Goal: Communication & Community: Answer question/provide support

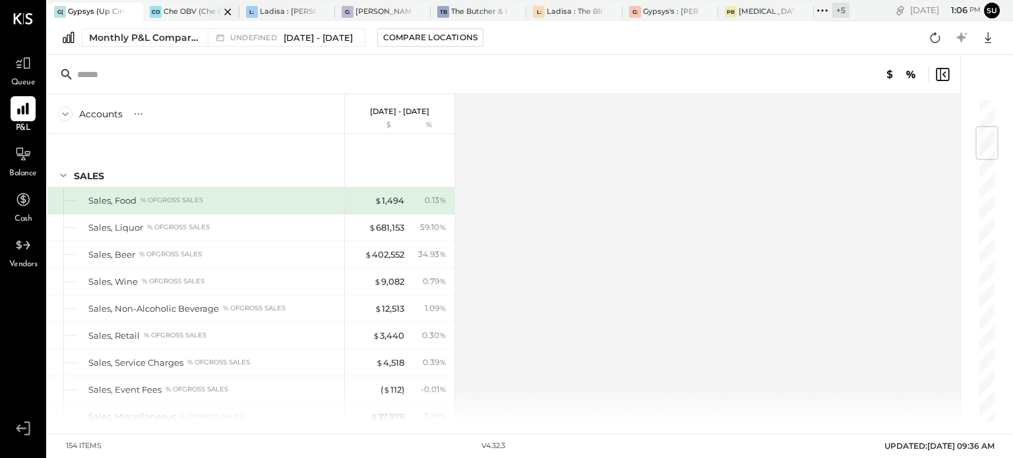
scroll to position [233, 0]
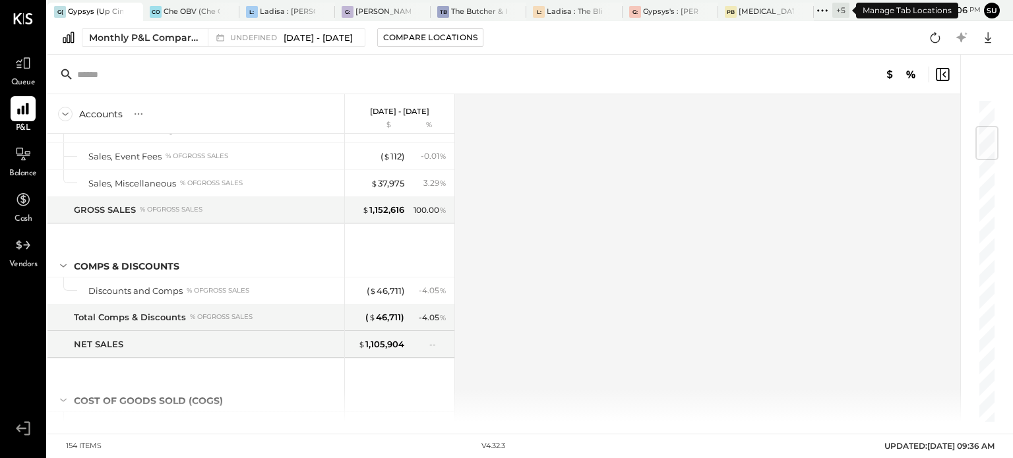
click at [822, 5] on icon at bounding box center [822, 10] width 17 height 17
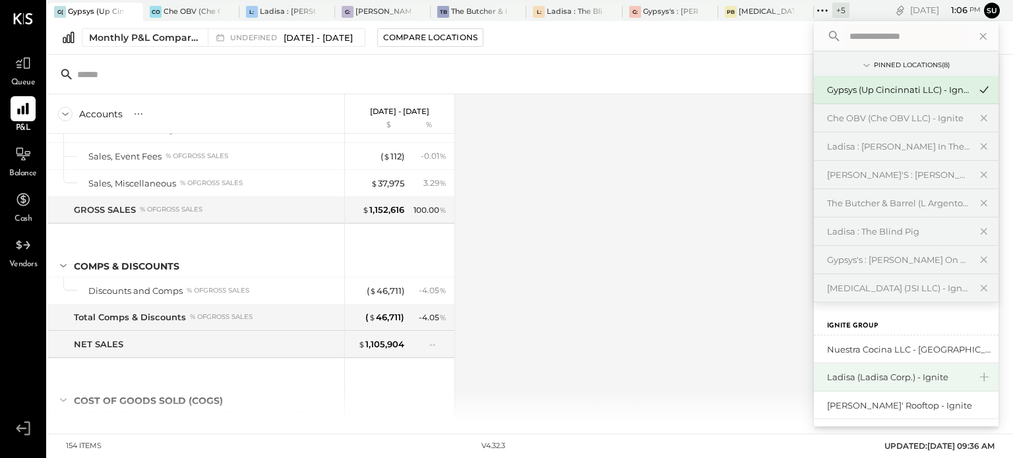
scroll to position [57, 0]
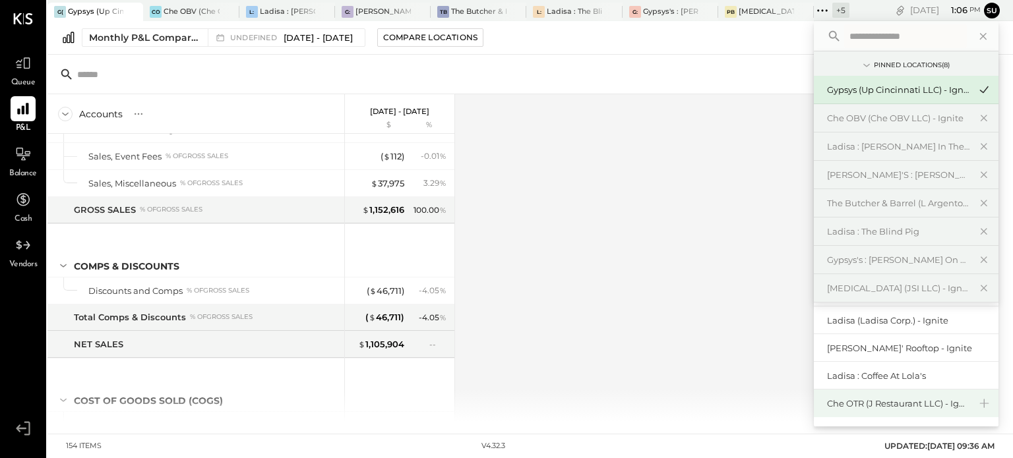
click at [851, 405] on div "Che OTR (J Restaurant LLC) - Ignite" at bounding box center [898, 404] width 142 height 13
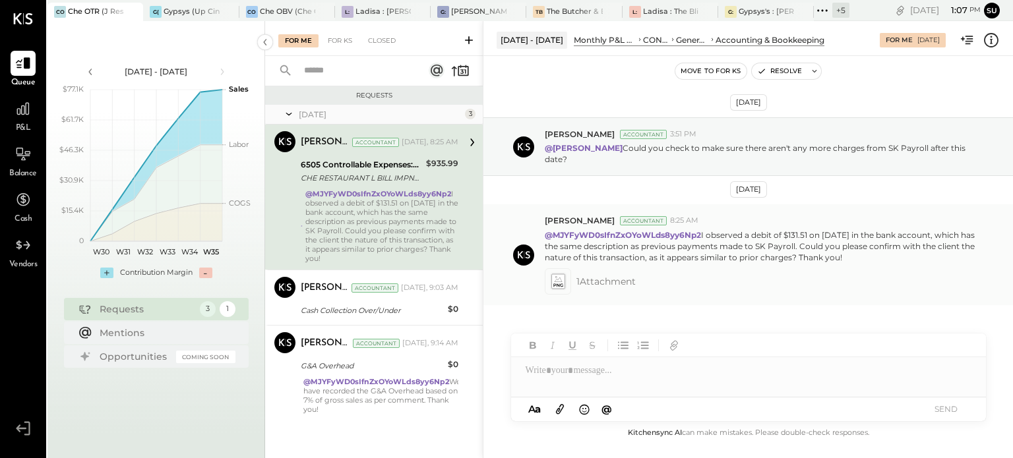
click at [561, 279] on icon at bounding box center [558, 281] width 14 height 15
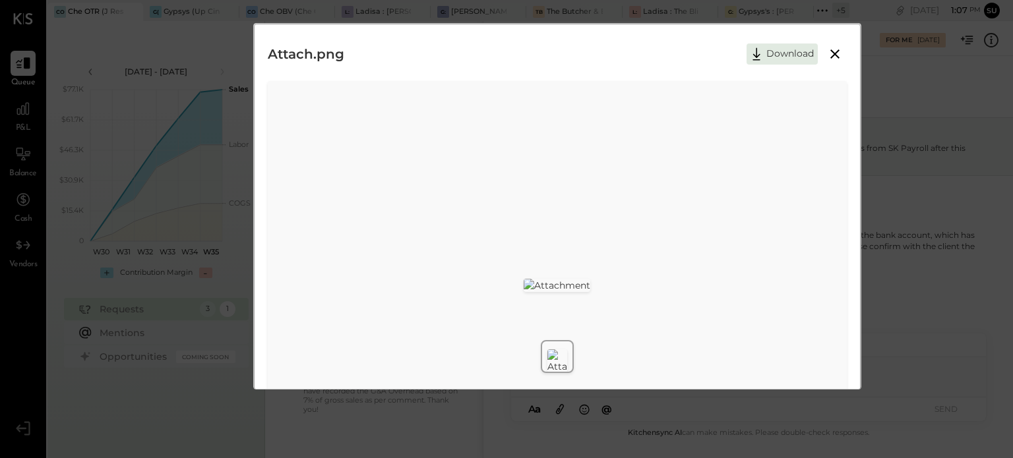
click at [832, 49] on icon at bounding box center [835, 54] width 16 height 16
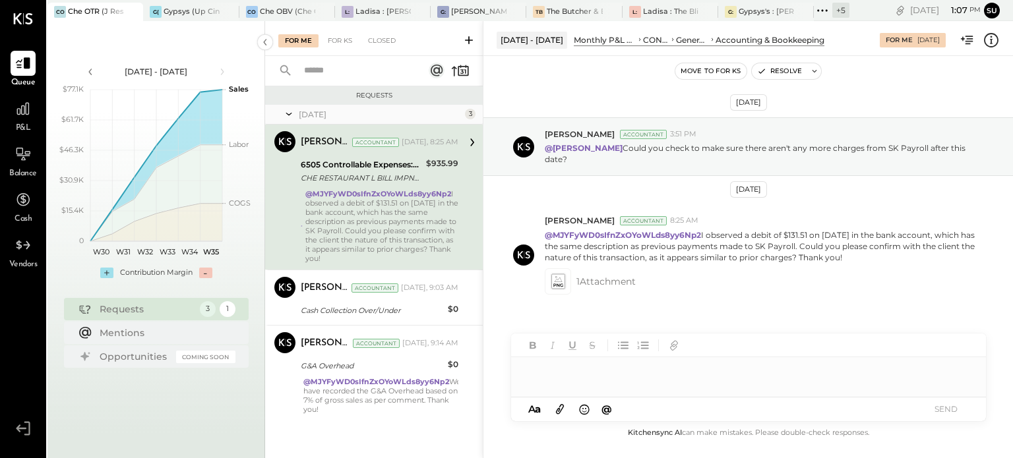
click at [592, 373] on div at bounding box center [748, 370] width 475 height 26
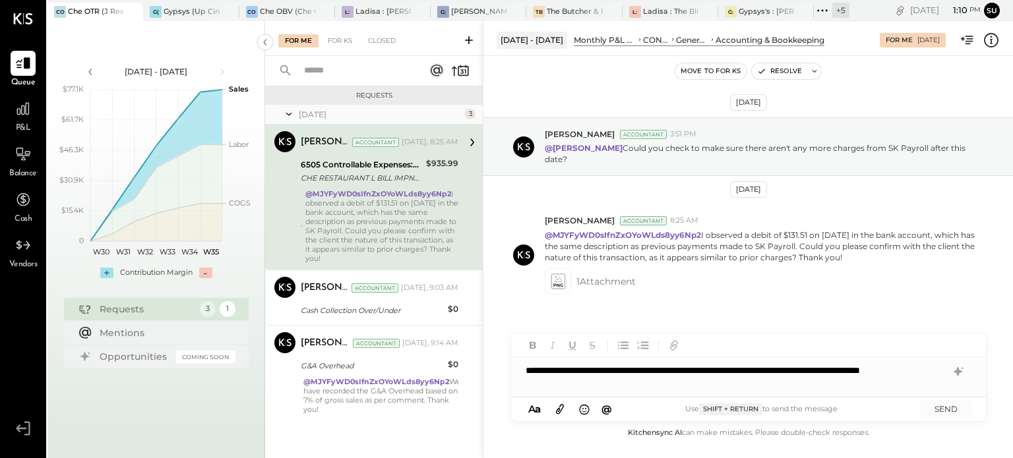
drag, startPoint x: 602, startPoint y: 400, endPoint x: 564, endPoint y: 410, distance: 39.5
click at [564, 410] on div "A a @ Use Shift + Return to send the message SEND" at bounding box center [748, 410] width 475 height 24
click at [584, 381] on div "**********" at bounding box center [748, 377] width 475 height 40
click at [950, 407] on button "SEND" at bounding box center [946, 409] width 53 height 18
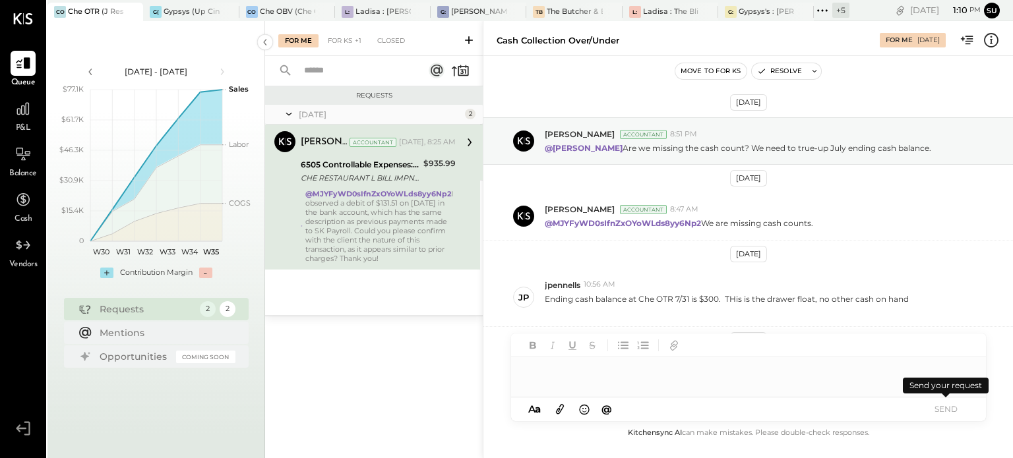
scroll to position [96, 0]
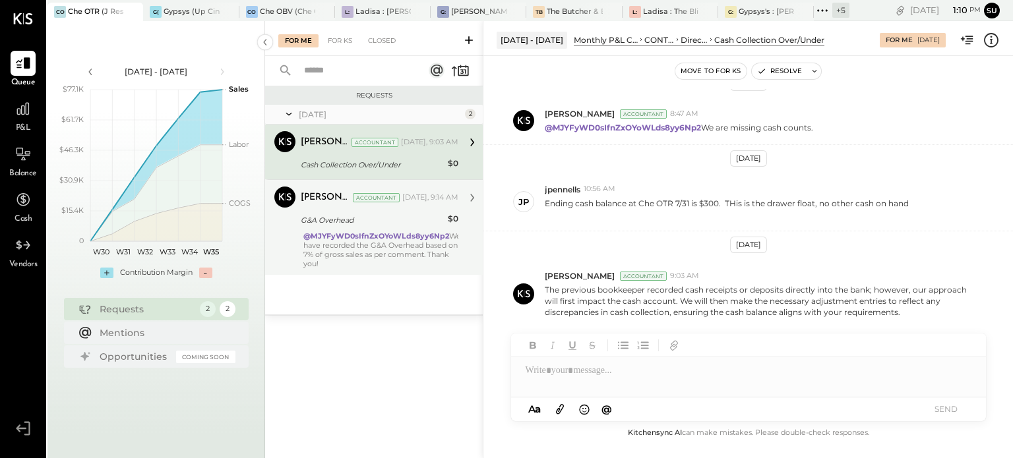
click at [396, 261] on div "@MJYFyWD0sIfnZxOYoWLds8yy6Np2 We have recorded the G&A Overhead based on 7% of …" at bounding box center [382, 249] width 158 height 37
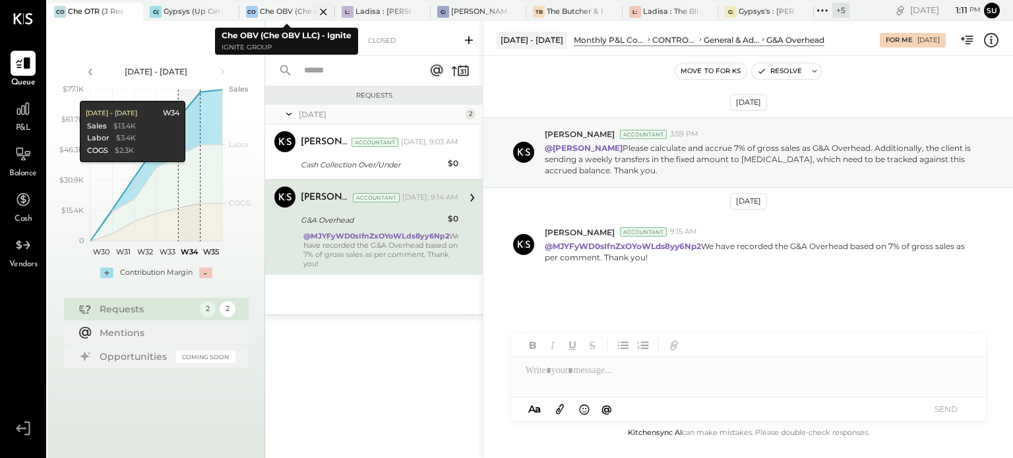
click at [289, 9] on div at bounding box center [312, 12] width 46 height 18
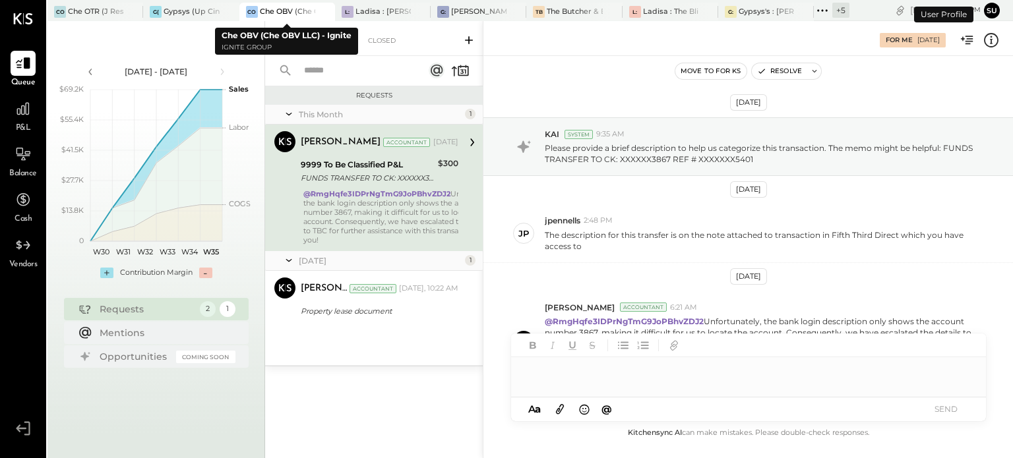
scroll to position [63, 0]
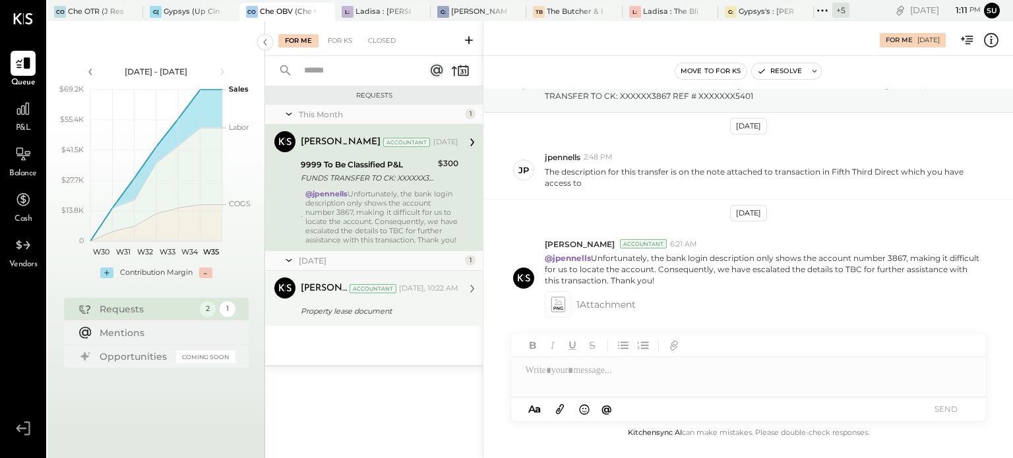
click at [410, 326] on div "Mohammadsalkin Ansari Accountant [PERSON_NAME] Accountant [DATE], 10:22 AM Prop…" at bounding box center [374, 298] width 218 height 55
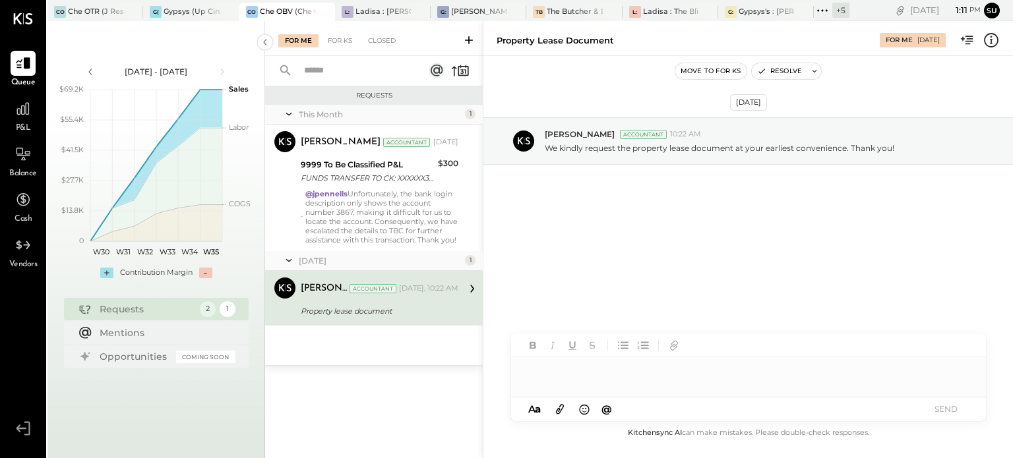
click at [545, 376] on div at bounding box center [748, 370] width 475 height 26
click at [559, 411] on icon at bounding box center [560, 410] width 8 height 10
click at [604, 368] on div "FULLY EXECUTED Long Term Lease - UpCincinnati Erie, LLC and Up Cincinnati Madis…" at bounding box center [749, 373] width 454 height 28
click at [549, 375] on div "FULLY EXECUTED Long Term Lease - UpCincinnati Erie, LLC and Up Cincinnati Madis…" at bounding box center [749, 373] width 454 height 28
click at [575, 321] on div at bounding box center [748, 321] width 475 height 26
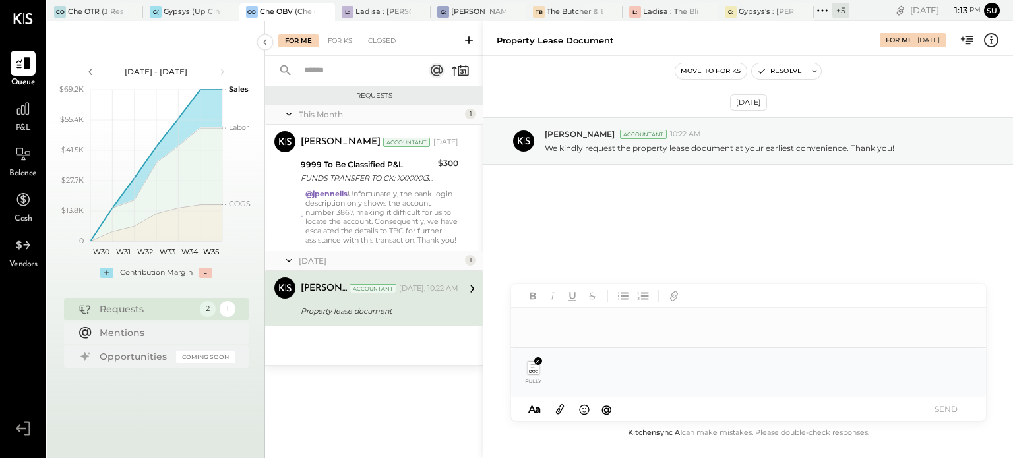
click at [575, 321] on div at bounding box center [748, 321] width 475 height 26
click at [744, 320] on div "**********" at bounding box center [748, 321] width 475 height 26
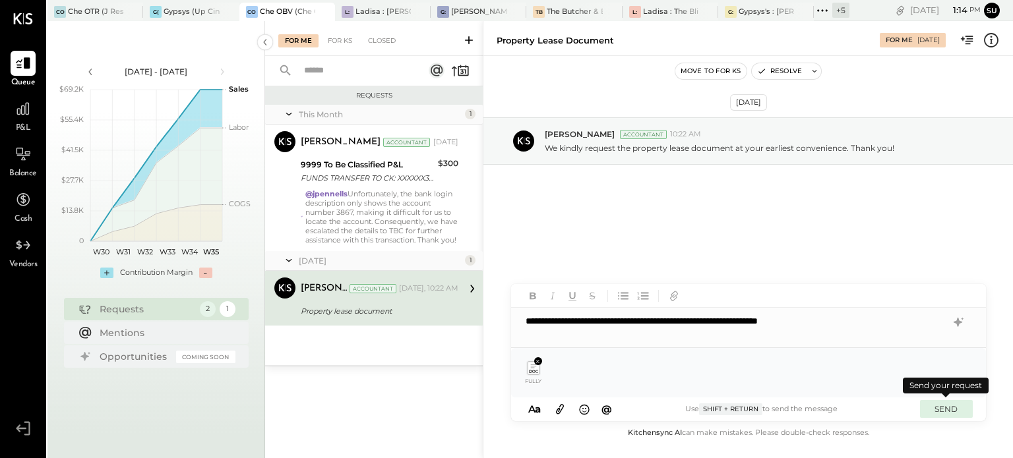
click at [951, 404] on button "SEND" at bounding box center [946, 409] width 53 height 18
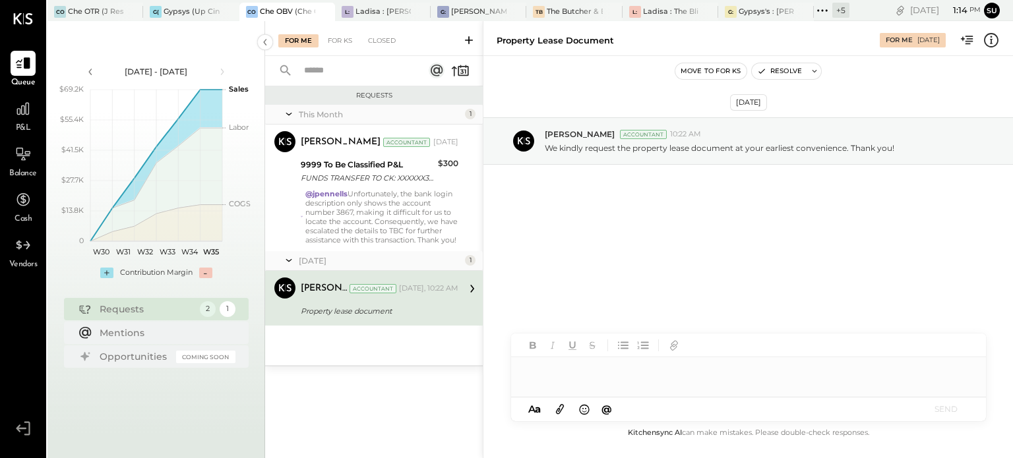
scroll to position [63, 0]
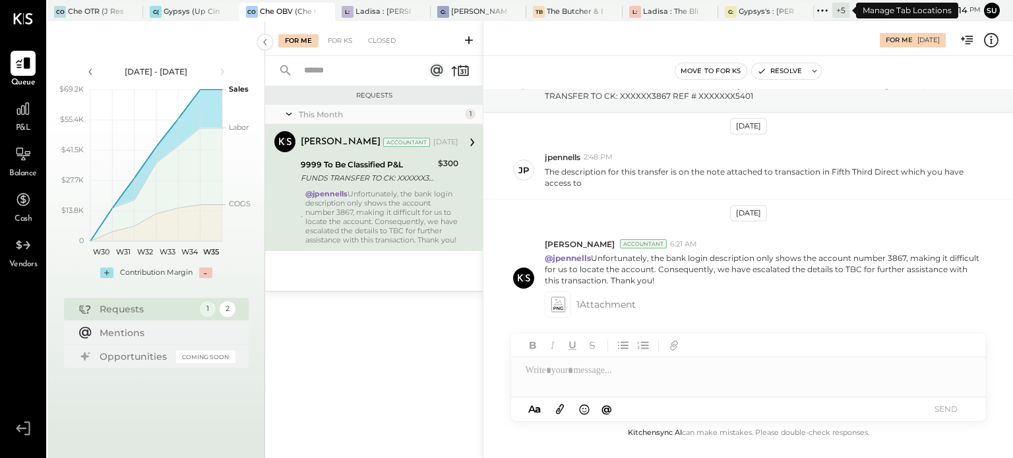
click at [826, 6] on icon at bounding box center [822, 10] width 17 height 17
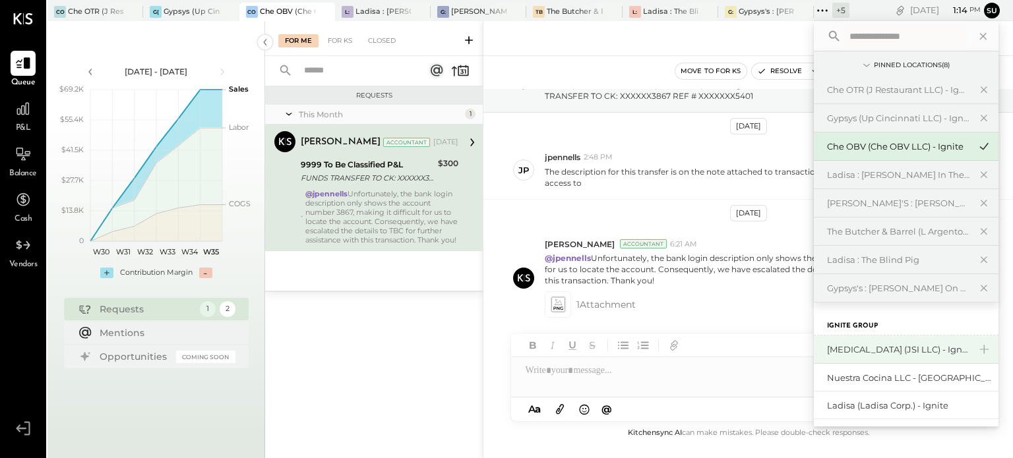
click at [855, 348] on div "[MEDICAL_DATA] (JSI LLC) - Ignite" at bounding box center [898, 350] width 142 height 13
